Goal: Navigation & Orientation: Find specific page/section

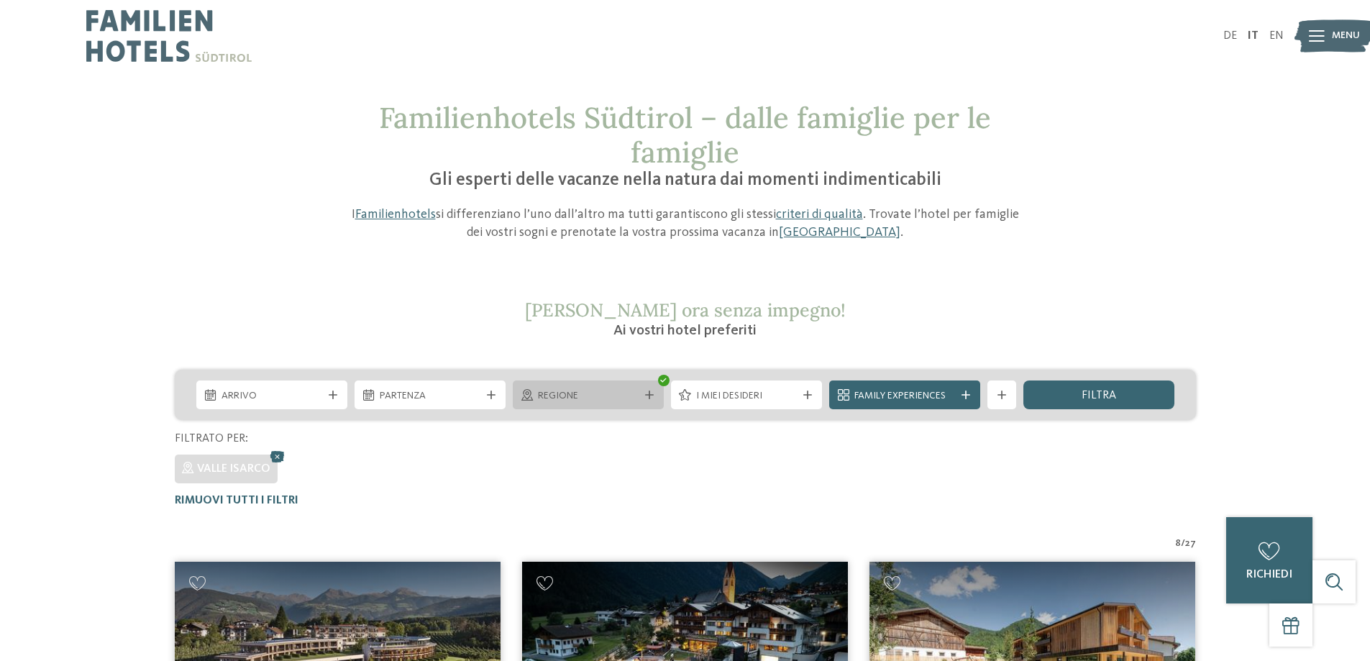
click at [620, 393] on span "Regione" at bounding box center [588, 396] width 101 height 14
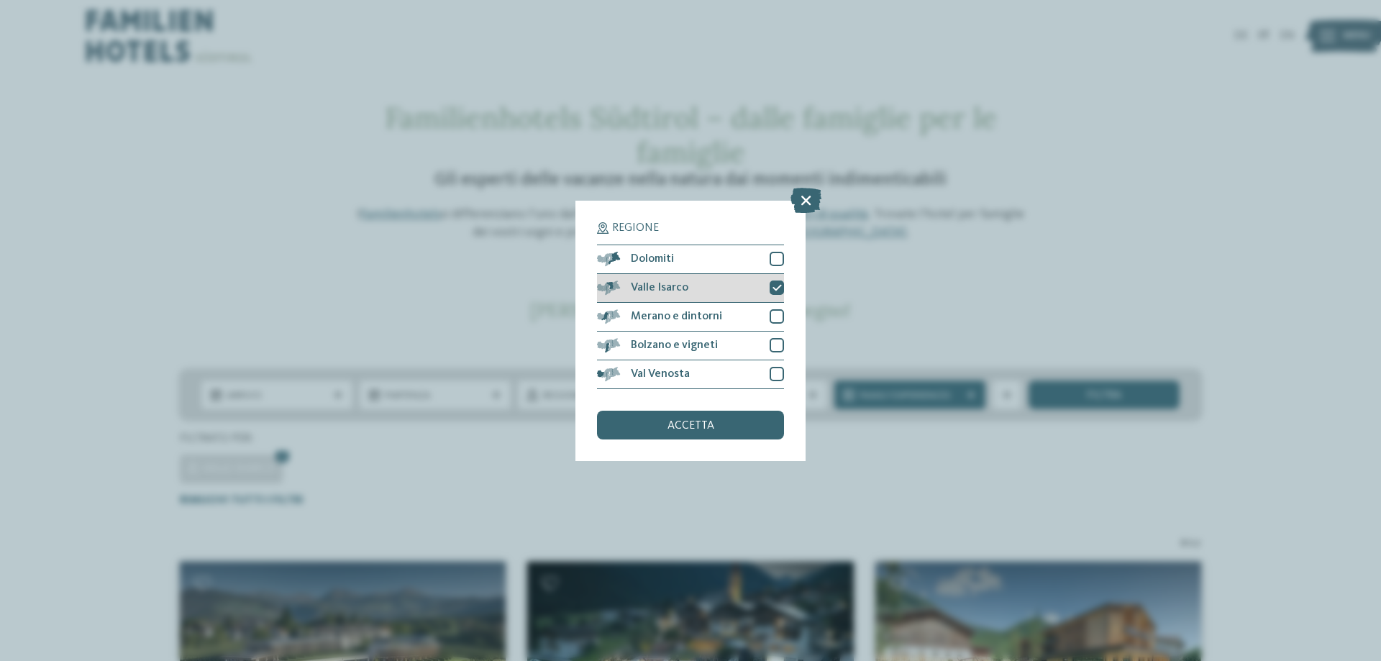
click at [774, 286] on icon at bounding box center [776, 287] width 9 height 9
click at [777, 376] on div at bounding box center [776, 374] width 14 height 14
click at [719, 432] on div "accetta" at bounding box center [690, 425] width 187 height 29
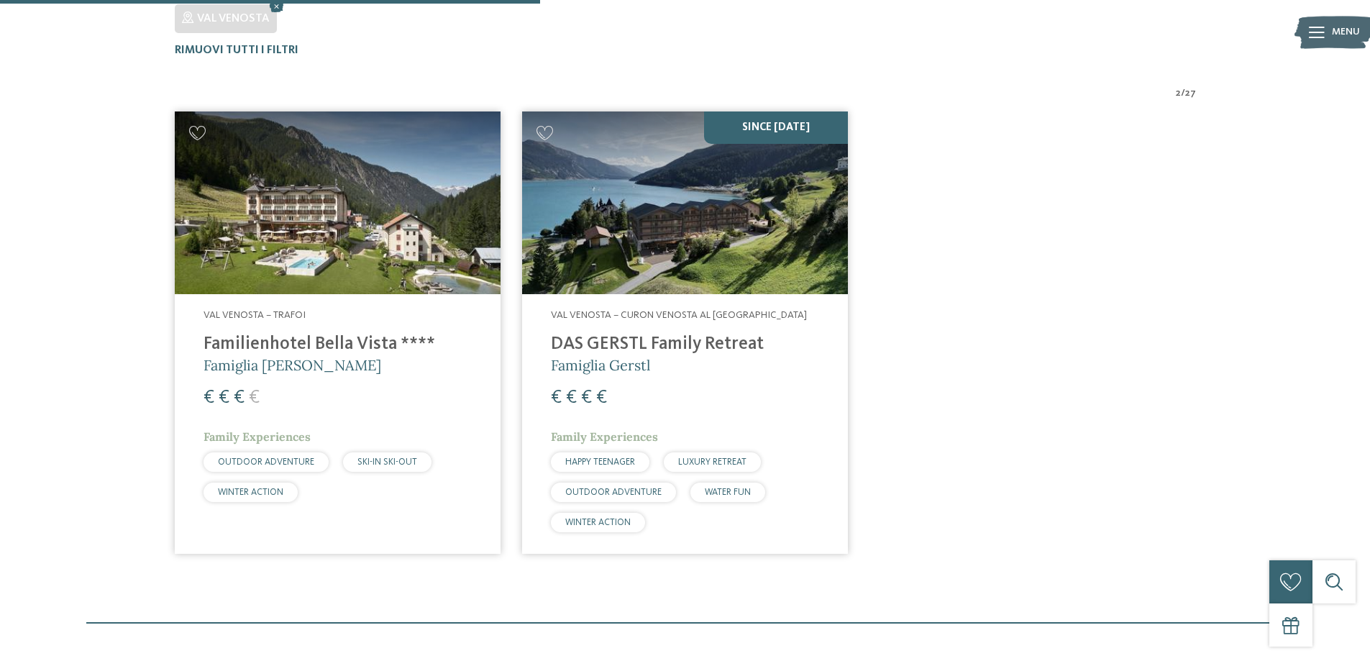
scroll to position [471, 0]
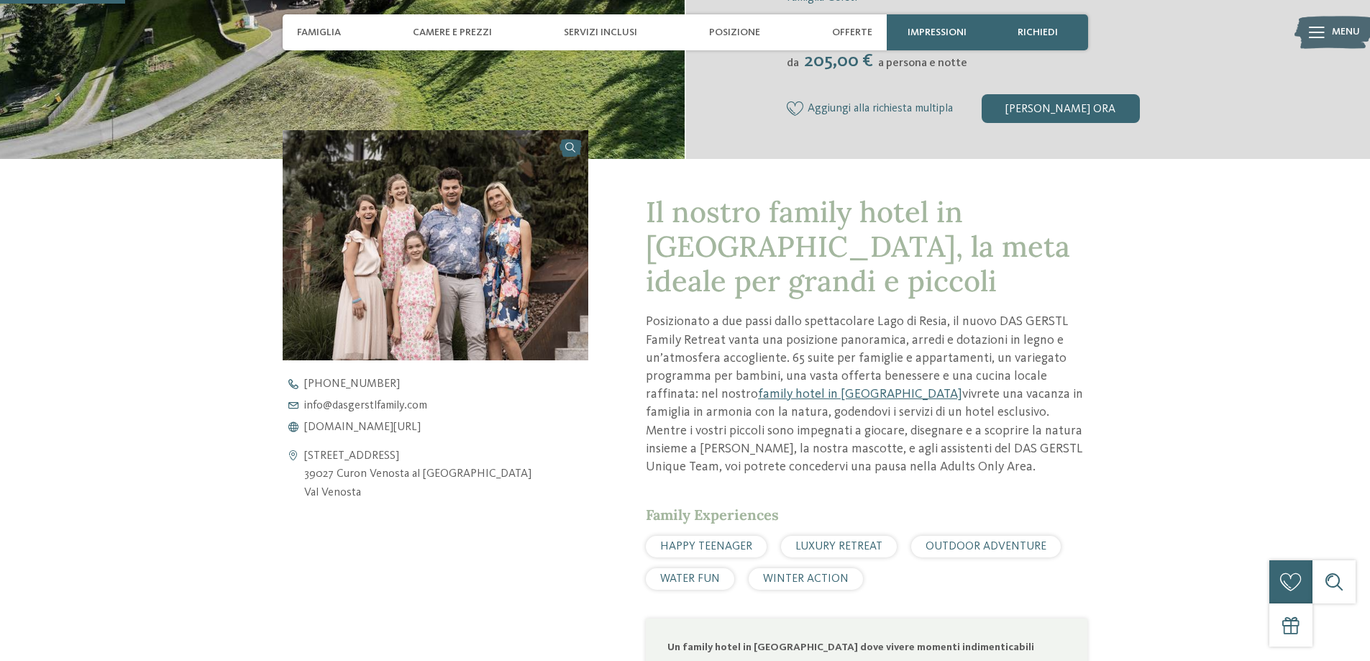
scroll to position [719, 0]
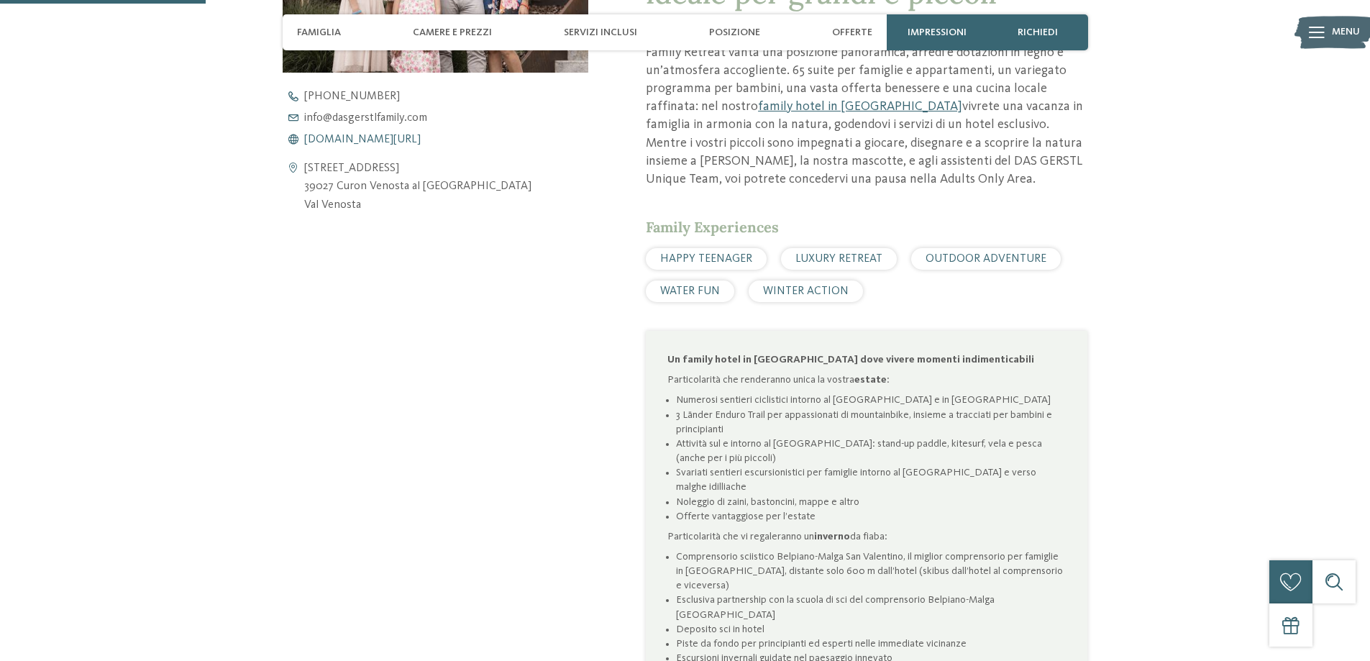
click at [357, 144] on span "www.dasgerstlfamily.com/it" at bounding box center [362, 140] width 116 height 12
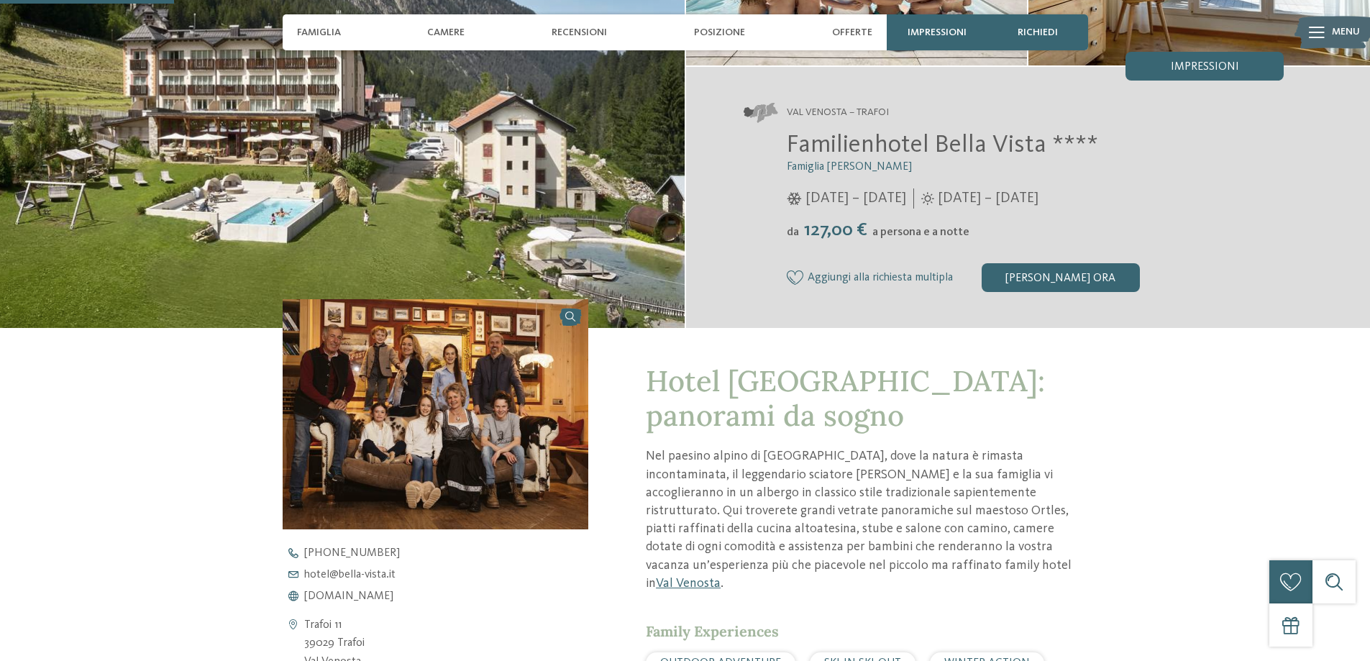
scroll to position [503, 0]
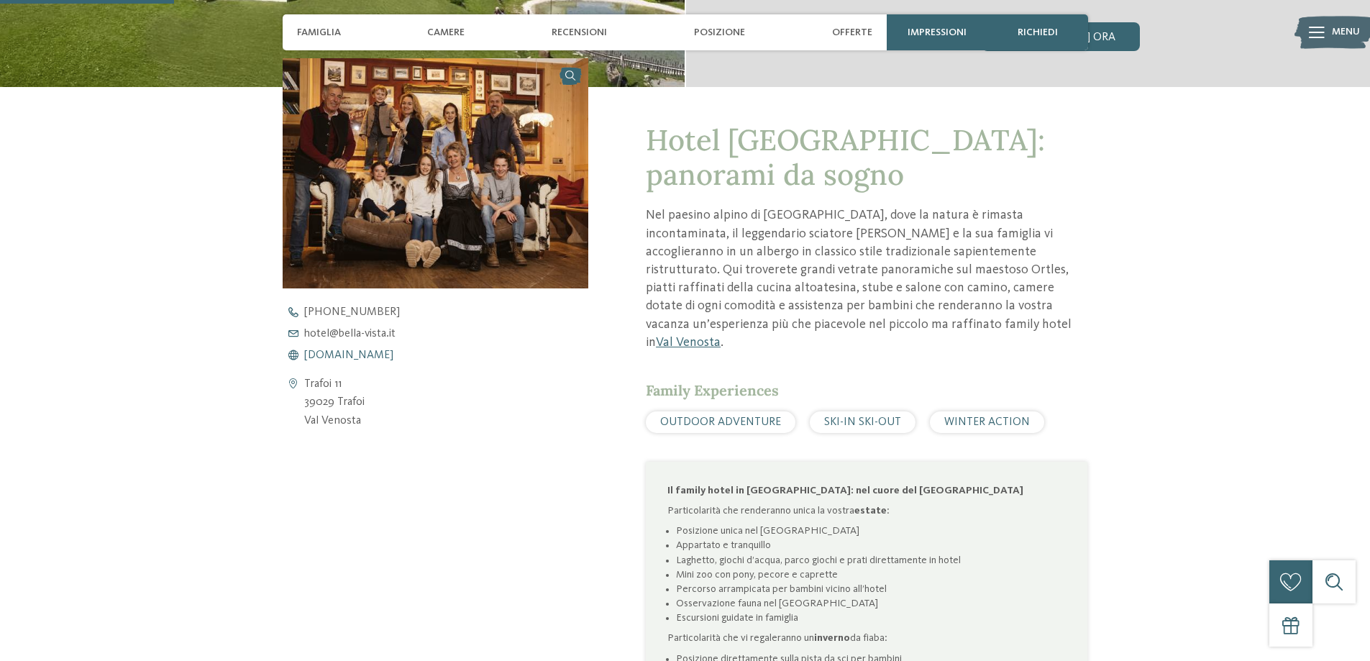
click at [349, 356] on span "www.bella-vista.it" at bounding box center [348, 355] width 89 height 12
